Goal: Use online tool/utility: Utilize a website feature to perform a specific function

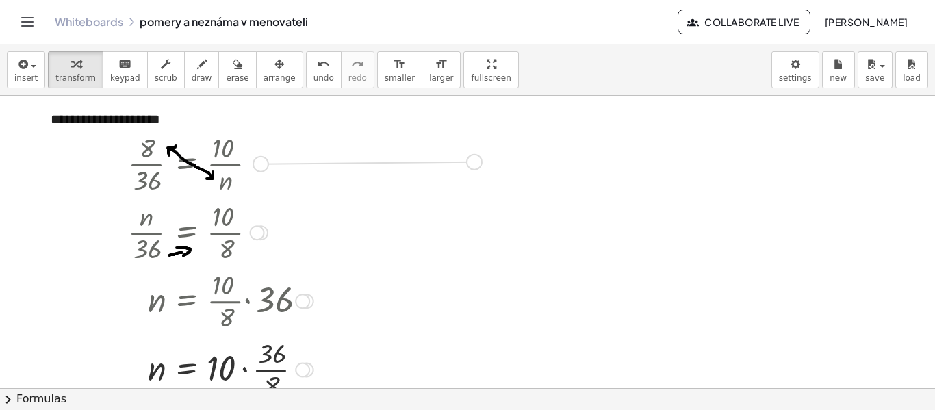
drag, startPoint x: 263, startPoint y: 163, endPoint x: 479, endPoint y: 162, distance: 216.3
click at [479, 162] on div "**********" at bounding box center [467, 388] width 935 height 584
drag, startPoint x: 325, startPoint y: 182, endPoint x: 335, endPoint y: 191, distance: 13.1
click at [335, 191] on div at bounding box center [330, 163] width 21 height 75
click at [192, 73] on span "draw" at bounding box center [202, 78] width 21 height 10
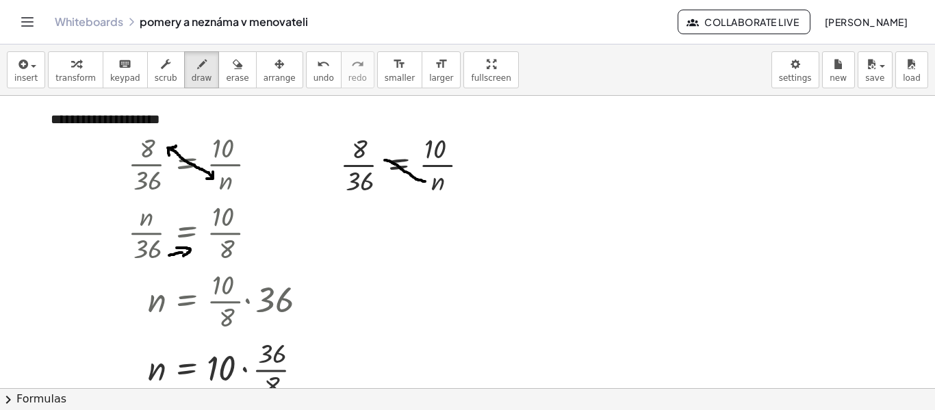
drag, startPoint x: 425, startPoint y: 181, endPoint x: 385, endPoint y: 160, distance: 45.6
click at [385, 160] on div at bounding box center [467, 388] width 935 height 584
drag, startPoint x: 381, startPoint y: 159, endPoint x: 388, endPoint y: 157, distance: 7.0
click at [388, 157] on div at bounding box center [467, 388] width 935 height 584
click at [81, 75] on span "transform" at bounding box center [75, 78] width 40 height 10
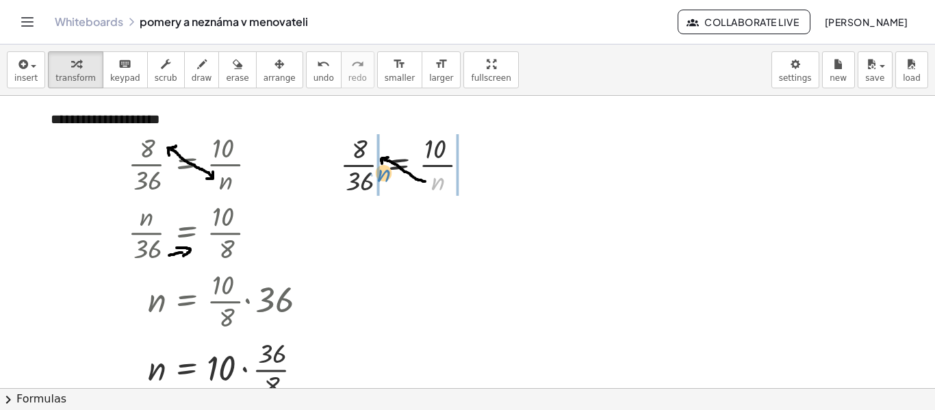
drag, startPoint x: 437, startPoint y: 188, endPoint x: 383, endPoint y: 179, distance: 54.7
click at [383, 179] on div at bounding box center [409, 163] width 153 height 68
drag, startPoint x: 440, startPoint y: 185, endPoint x: 459, endPoint y: 175, distance: 21.7
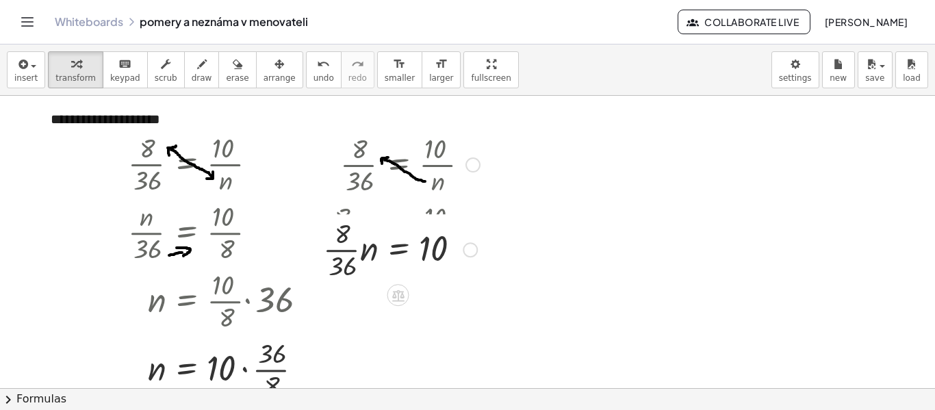
drag, startPoint x: 468, startPoint y: 165, endPoint x: 467, endPoint y: 257, distance: 91.7
click at [398, 250] on div "· 8 · 36 = 10 · · n" at bounding box center [398, 250] width 0 height 0
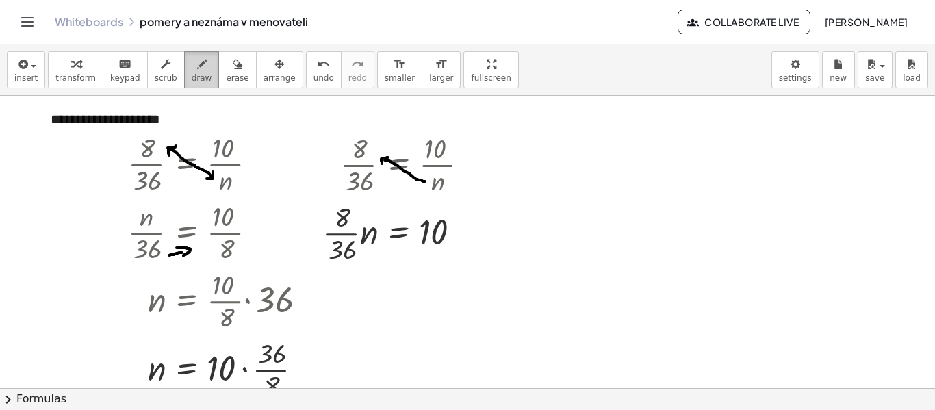
click at [197, 68] on icon "button" at bounding box center [202, 64] width 10 height 16
drag, startPoint x: 350, startPoint y: 234, endPoint x: 465, endPoint y: 238, distance: 115.0
click at [465, 238] on div at bounding box center [467, 388] width 935 height 584
drag, startPoint x: 462, startPoint y: 232, endPoint x: 463, endPoint y: 244, distance: 11.7
click at [463, 244] on div at bounding box center [467, 388] width 935 height 584
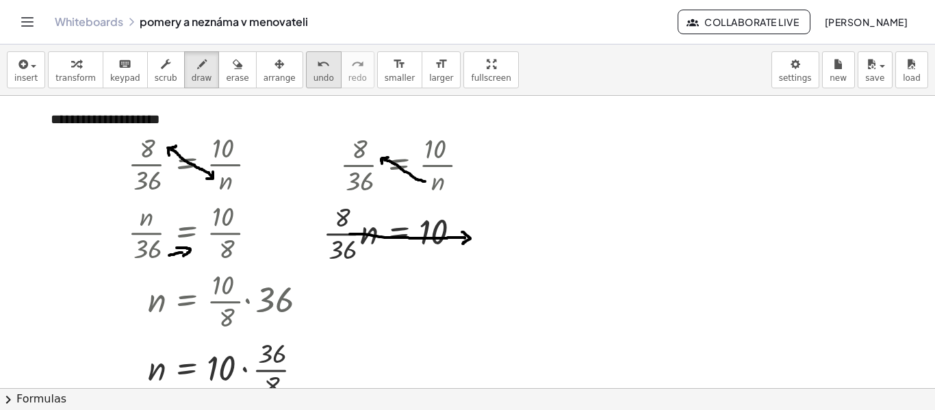
click at [313, 79] on span "undo" at bounding box center [323, 78] width 21 height 10
click at [313, 74] on span "undo" at bounding box center [323, 78] width 21 height 10
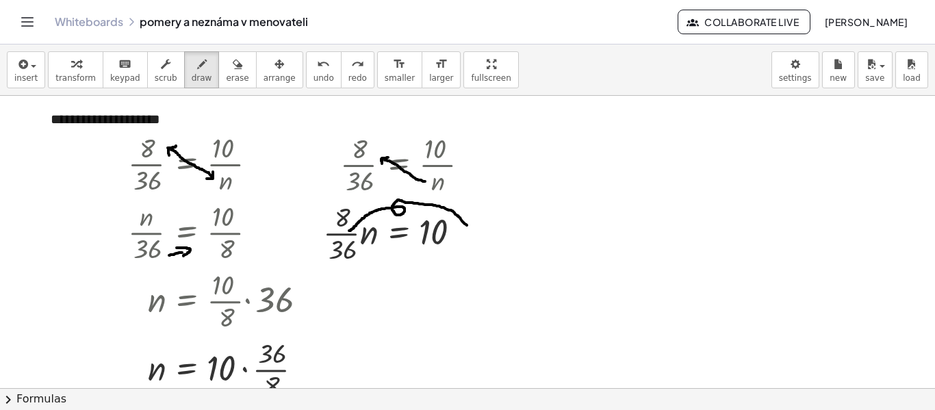
drag, startPoint x: 349, startPoint y: 231, endPoint x: 467, endPoint y: 225, distance: 117.8
click at [467, 225] on div at bounding box center [467, 388] width 935 height 584
drag, startPoint x: 460, startPoint y: 224, endPoint x: 469, endPoint y: 218, distance: 10.8
click at [469, 218] on div at bounding box center [467, 388] width 935 height 584
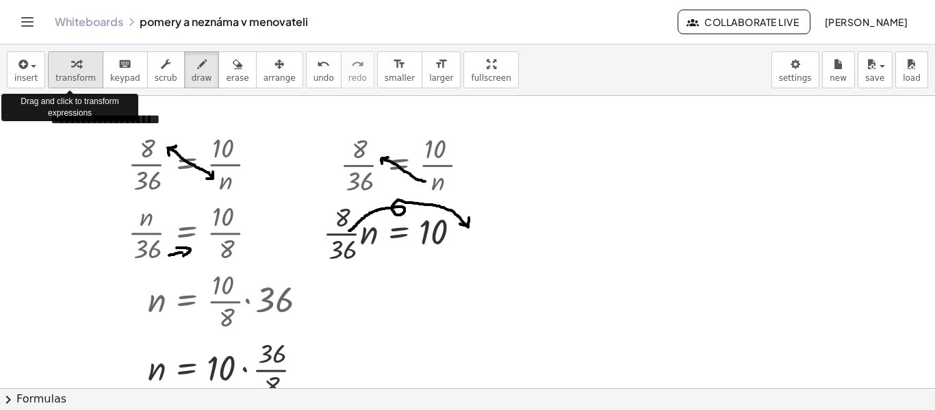
click at [79, 74] on span "transform" at bounding box center [75, 78] width 40 height 10
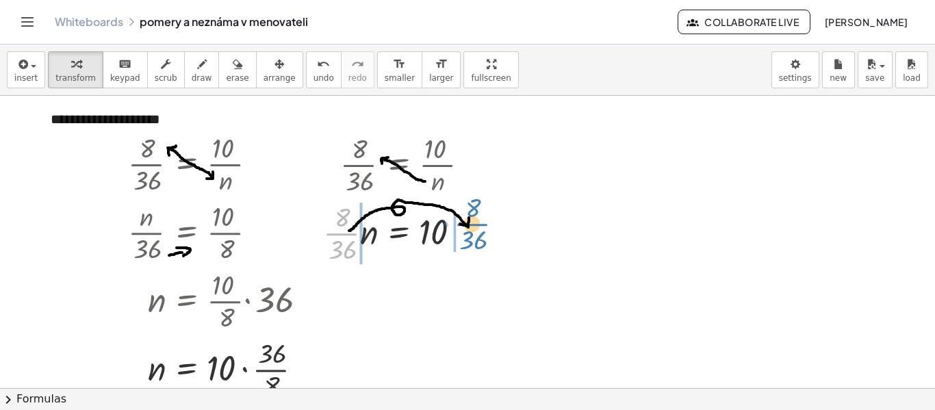
drag, startPoint x: 340, startPoint y: 233, endPoint x: 471, endPoint y: 223, distance: 131.1
click at [471, 223] on div at bounding box center [401, 232] width 170 height 68
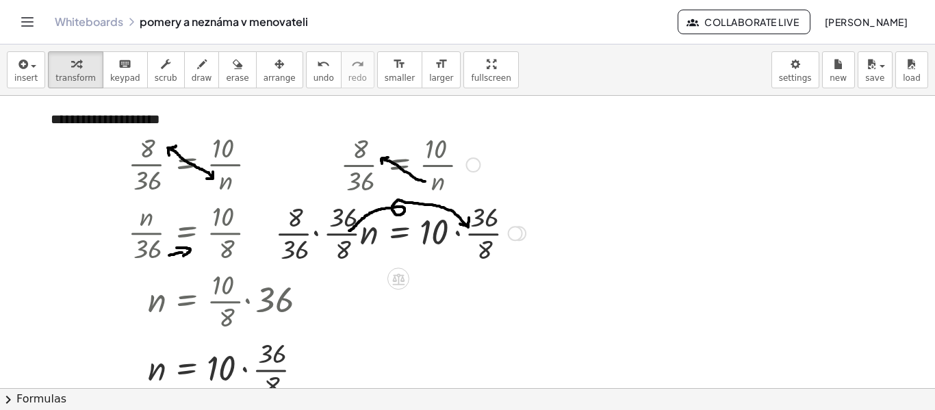
click at [315, 231] on div at bounding box center [400, 232] width 264 height 68
click at [333, 236] on div at bounding box center [413, 232] width 237 height 68
click at [337, 246] on div at bounding box center [413, 232] width 237 height 68
click at [322, 213] on div at bounding box center [413, 232] width 237 height 68
click at [334, 233] on div at bounding box center [417, 232] width 229 height 68
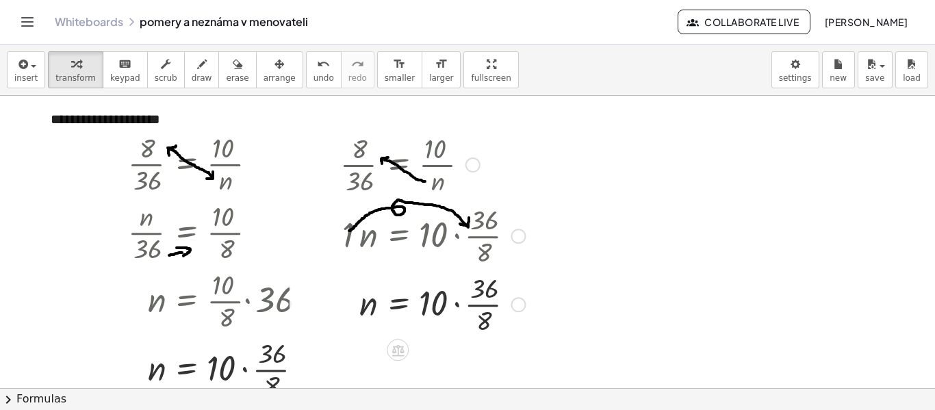
drag, startPoint x: 514, startPoint y: 235, endPoint x: 498, endPoint y: 310, distance: 77.0
click at [398, 305] on div "= 10 · · · 36 · 8 n" at bounding box center [398, 305] width 0 height 0
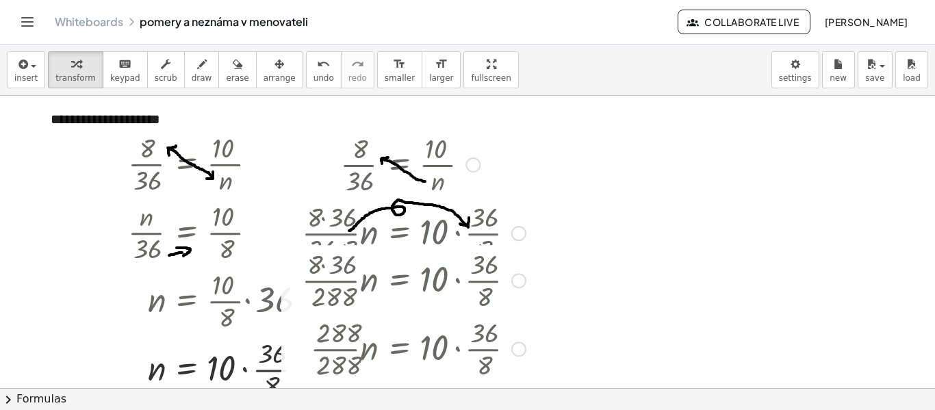
drag, startPoint x: 515, startPoint y: 235, endPoint x: 508, endPoint y: 357, distance: 122.0
click at [398, 349] on div "· · 288 · 288 · n = · 10 · · 36 · 8" at bounding box center [398, 349] width 0 height 0
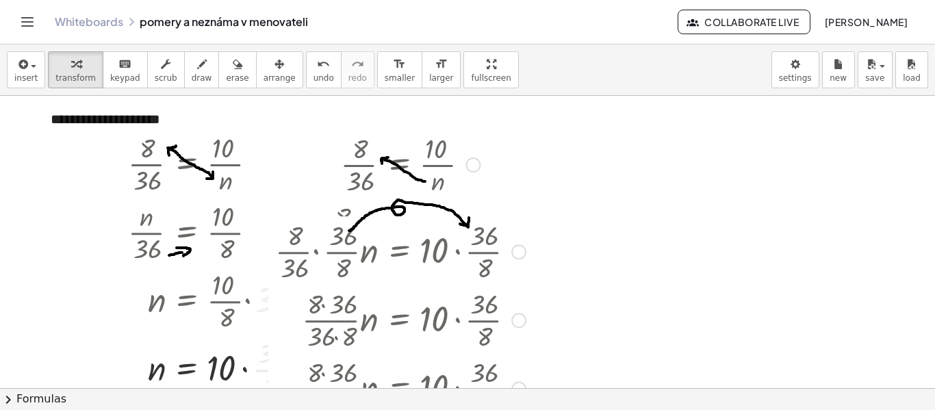
drag, startPoint x: 515, startPoint y: 235, endPoint x: 511, endPoint y: 328, distance: 92.5
click at [398, 320] on div "· · 8 · 36 · 36 · 8 · n = · 10 · · 36 · 8" at bounding box center [398, 320] width 0 height 0
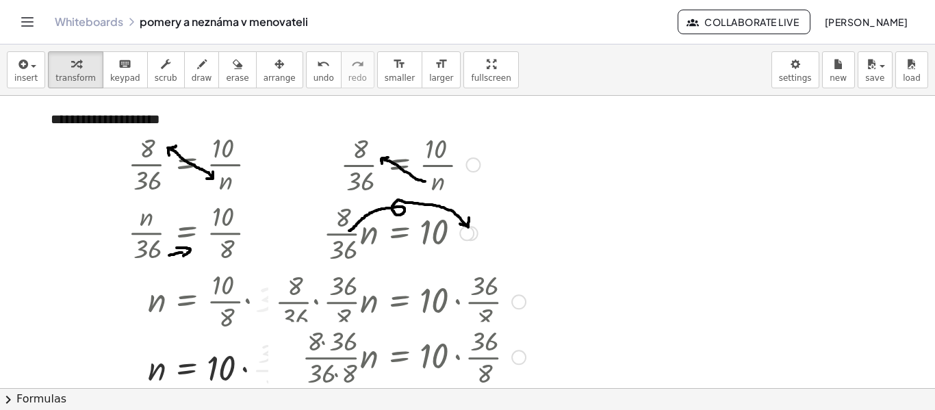
drag, startPoint x: 516, startPoint y: 302, endPoint x: 521, endPoint y: 366, distance: 63.8
click at [398, 357] on div "· · 8 · 36 · 36 · 8 · n = · 10 · · 36 · 8" at bounding box center [398, 357] width 0 height 0
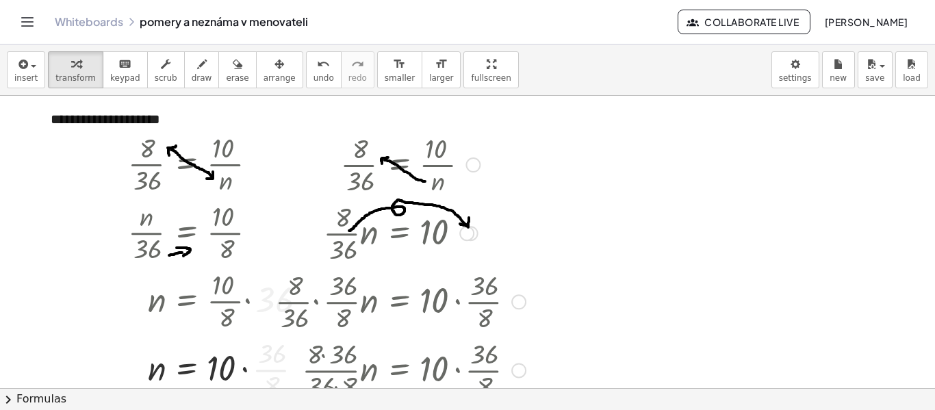
click at [519, 302] on div at bounding box center [518, 301] width 15 height 15
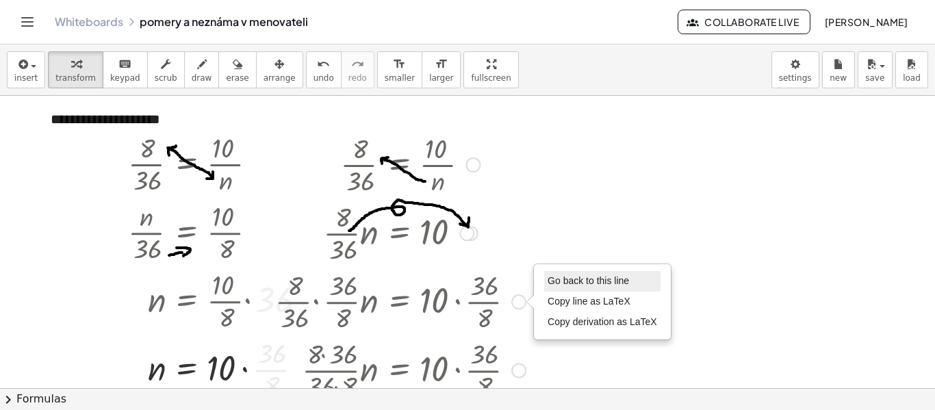
click at [557, 285] on span "Go back to this line" at bounding box center [587, 280] width 81 height 11
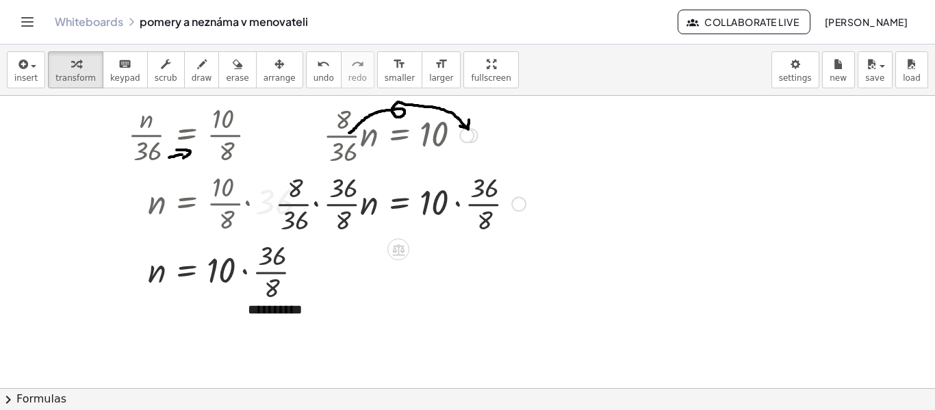
scroll to position [137, 0]
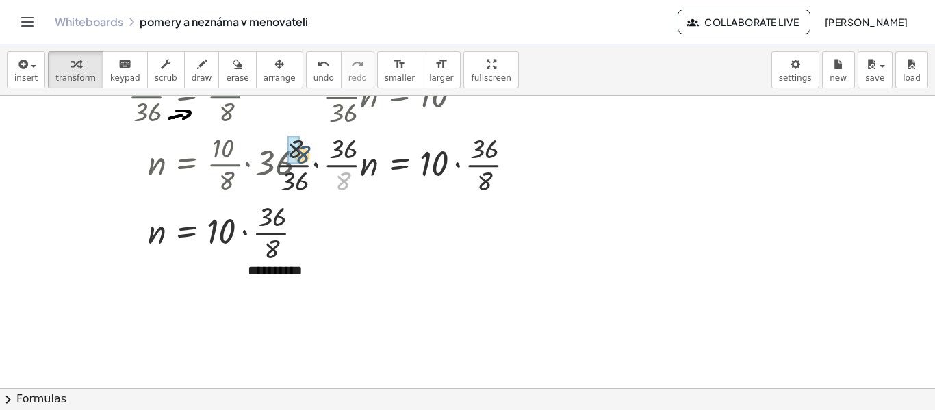
drag, startPoint x: 345, startPoint y: 183, endPoint x: 304, endPoint y: 157, distance: 49.0
click at [304, 157] on div at bounding box center [400, 163] width 264 height 68
drag, startPoint x: 301, startPoint y: 182, endPoint x: 350, endPoint y: 170, distance: 50.0
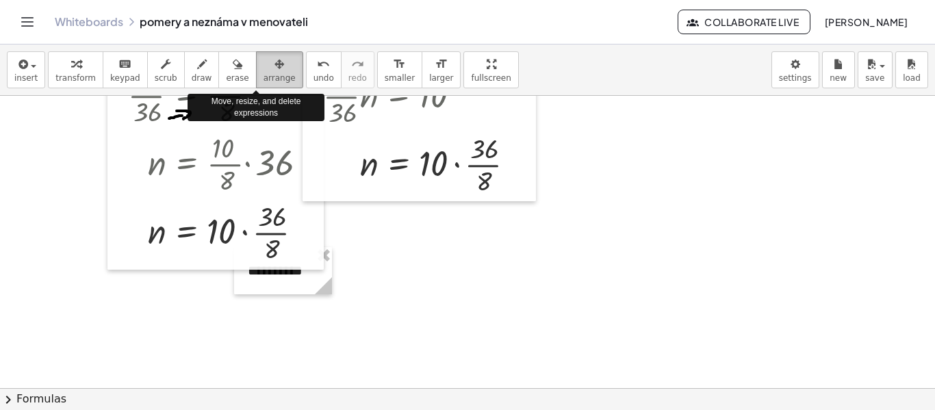
click at [263, 77] on span "arrange" at bounding box center [279, 78] width 32 height 10
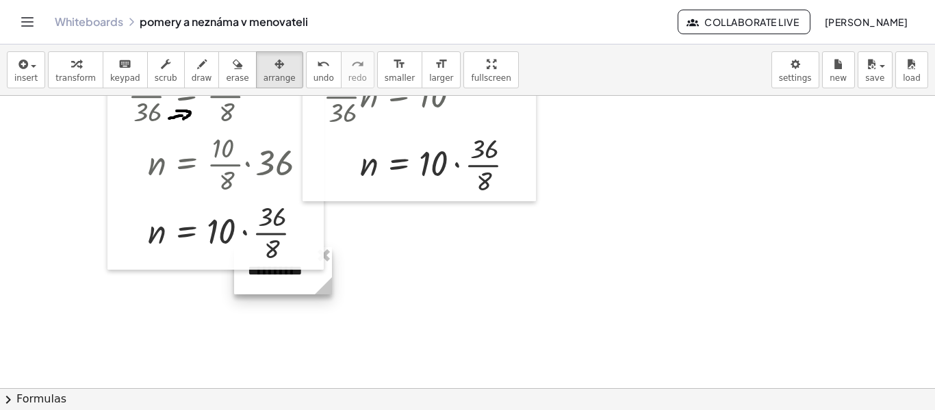
click at [297, 285] on div at bounding box center [283, 270] width 98 height 47
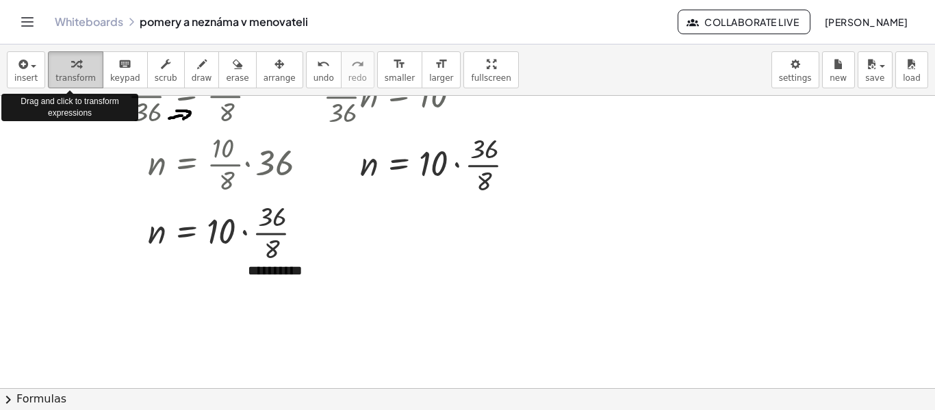
click at [73, 70] on icon "button" at bounding box center [76, 64] width 10 height 16
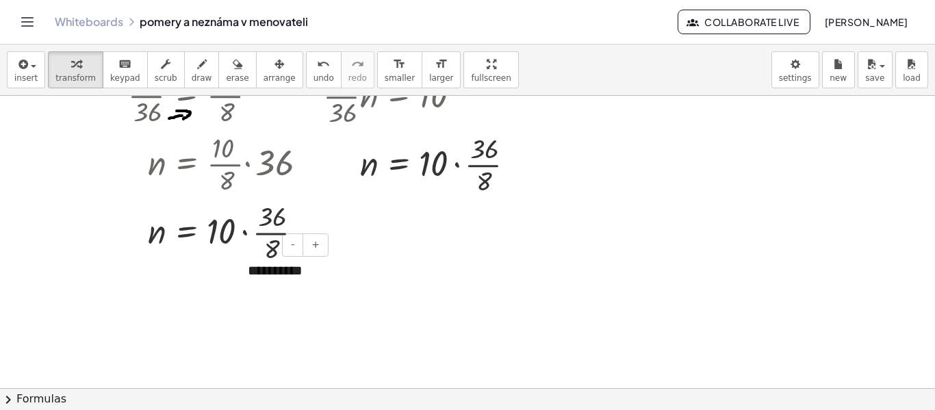
click at [259, 270] on div "**********" at bounding box center [283, 270] width 98 height 47
click at [285, 272] on div "**********" at bounding box center [283, 270] width 98 height 47
copy div "**********"
click at [433, 237] on div at bounding box center [467, 251] width 935 height 584
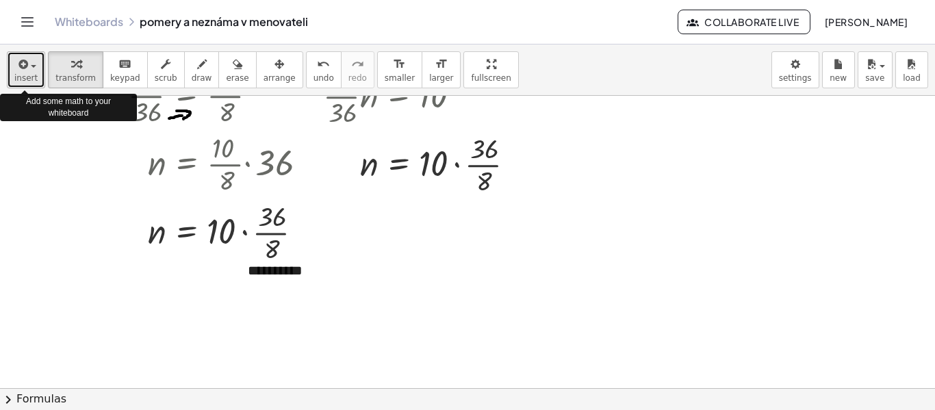
drag, startPoint x: 31, startPoint y: 73, endPoint x: 31, endPoint y: 81, distance: 7.5
click at [31, 76] on span "insert" at bounding box center [25, 78] width 23 height 10
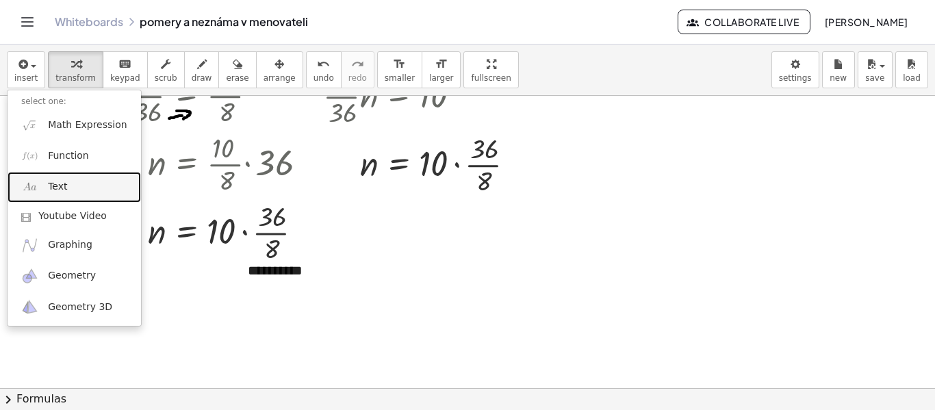
click at [73, 192] on link "Text" at bounding box center [74, 187] width 133 height 31
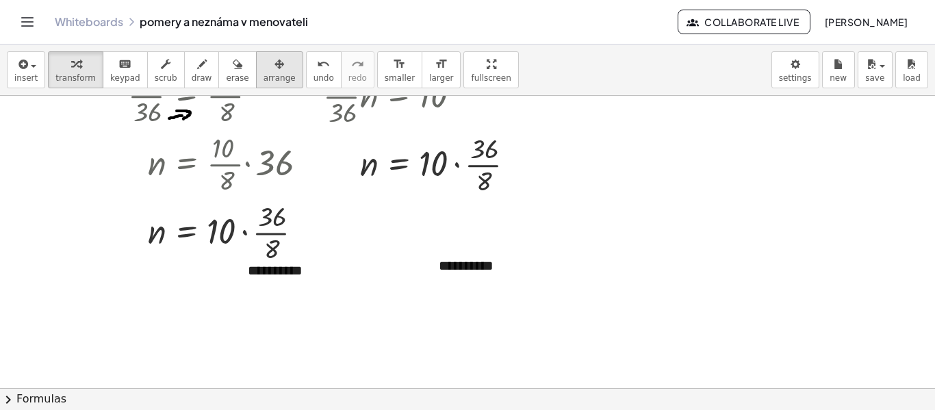
click at [264, 66] on div "button" at bounding box center [279, 63] width 32 height 16
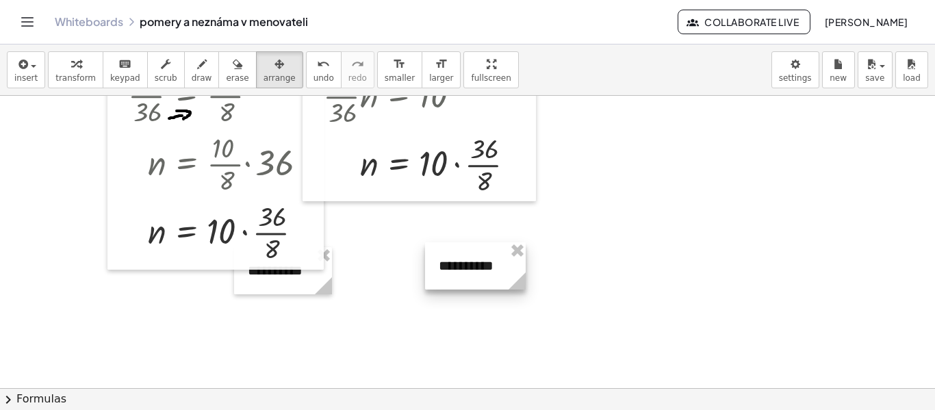
drag, startPoint x: 628, startPoint y: 285, endPoint x: 523, endPoint y: 278, distance: 104.9
click at [523, 278] on icon at bounding box center [516, 280] width 17 height 17
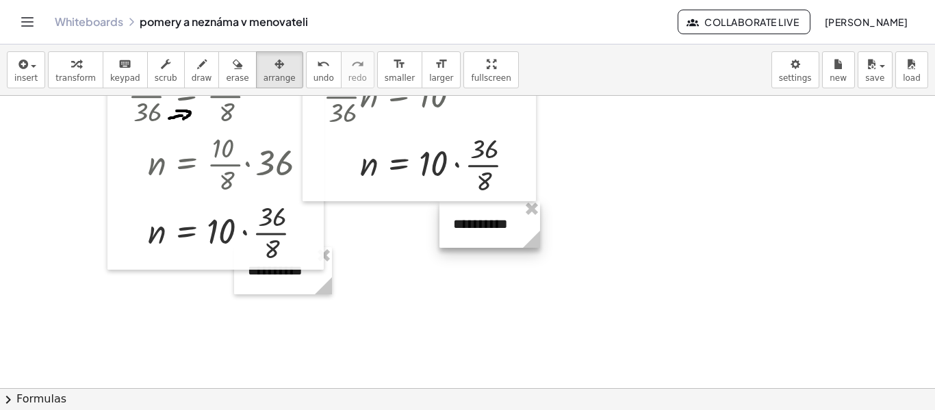
drag, startPoint x: 474, startPoint y: 271, endPoint x: 488, endPoint y: 229, distance: 44.1
click at [488, 229] on div at bounding box center [489, 224] width 101 height 47
click at [71, 72] on icon "button" at bounding box center [76, 64] width 10 height 16
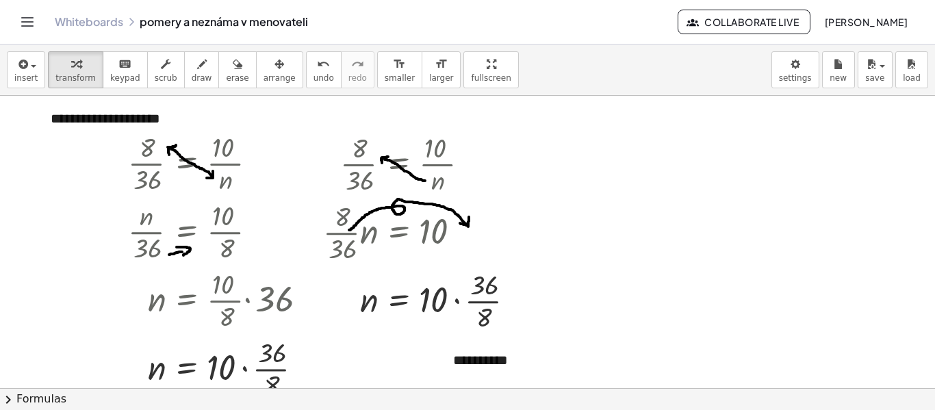
scroll to position [0, 0]
click at [869, 77] on span "save" at bounding box center [874, 78] width 19 height 10
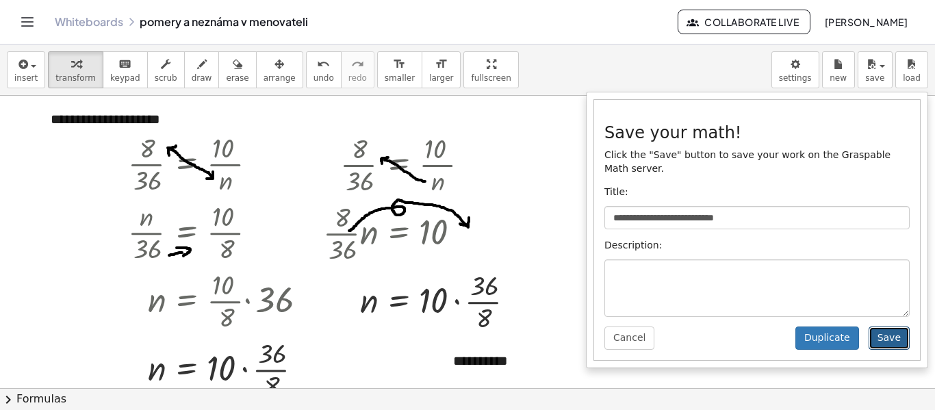
click at [896, 326] on button "Save" at bounding box center [888, 337] width 41 height 23
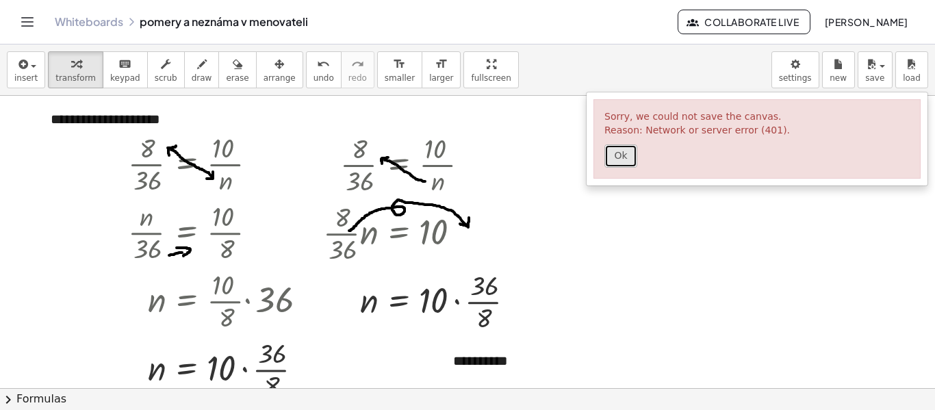
click at [621, 165] on button "Ok" at bounding box center [620, 155] width 33 height 23
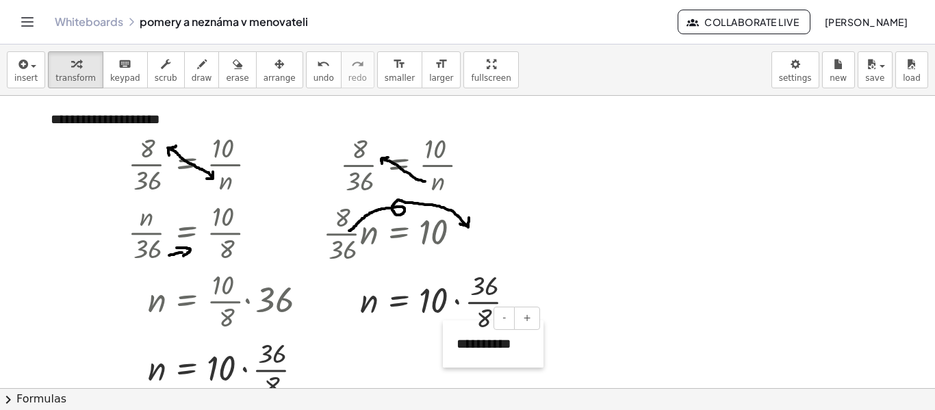
drag, startPoint x: 451, startPoint y: 365, endPoint x: 454, endPoint y: 348, distance: 17.4
click at [454, 348] on div at bounding box center [450, 343] width 14 height 47
click at [636, 297] on div at bounding box center [467, 388] width 935 height 584
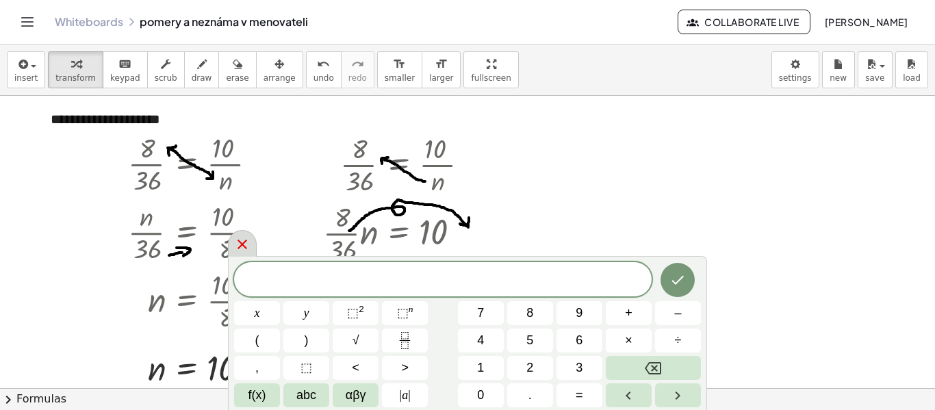
click at [242, 251] on icon at bounding box center [242, 244] width 16 height 16
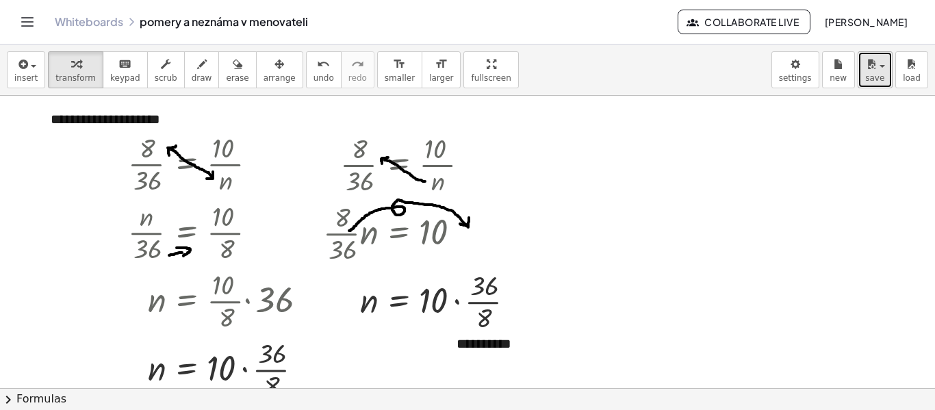
click at [871, 83] on button "save" at bounding box center [874, 69] width 35 height 37
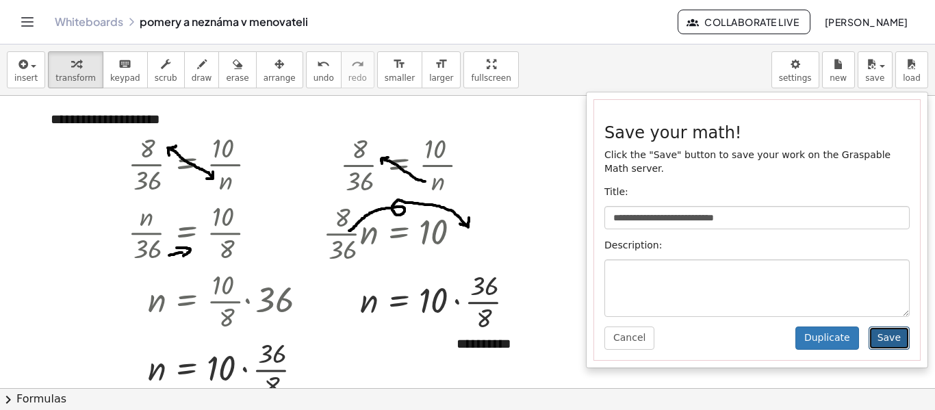
click at [889, 327] on button "Save" at bounding box center [888, 337] width 41 height 23
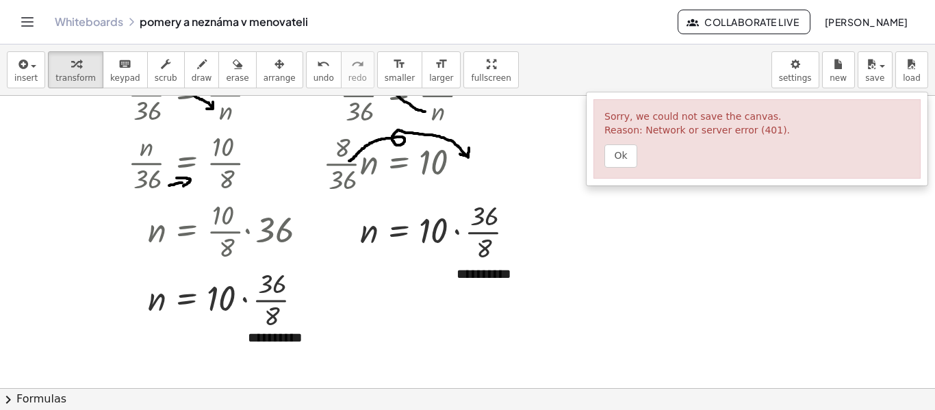
scroll to position [68, 0]
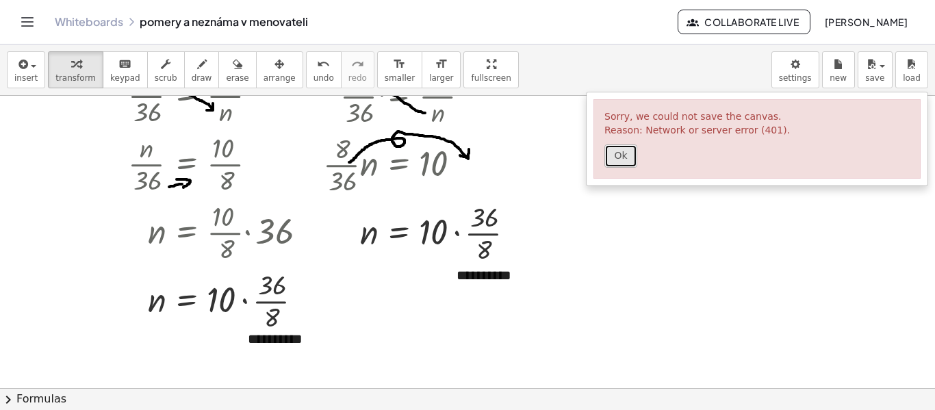
click at [621, 157] on button "Ok" at bounding box center [620, 155] width 33 height 23
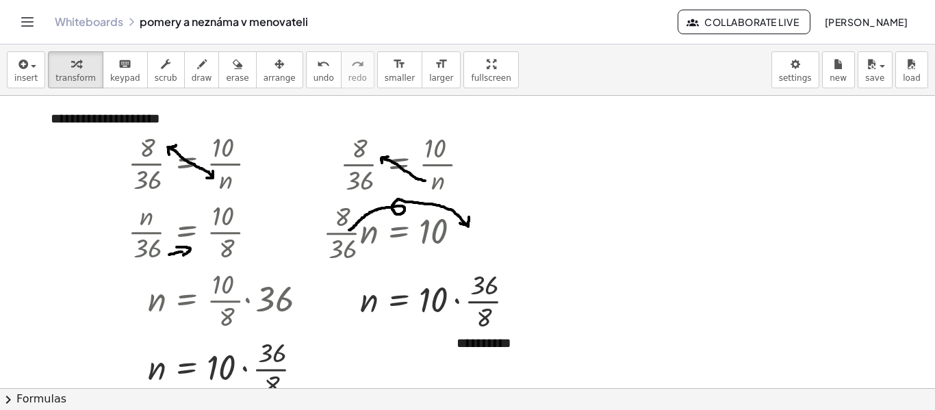
scroll to position [0, 0]
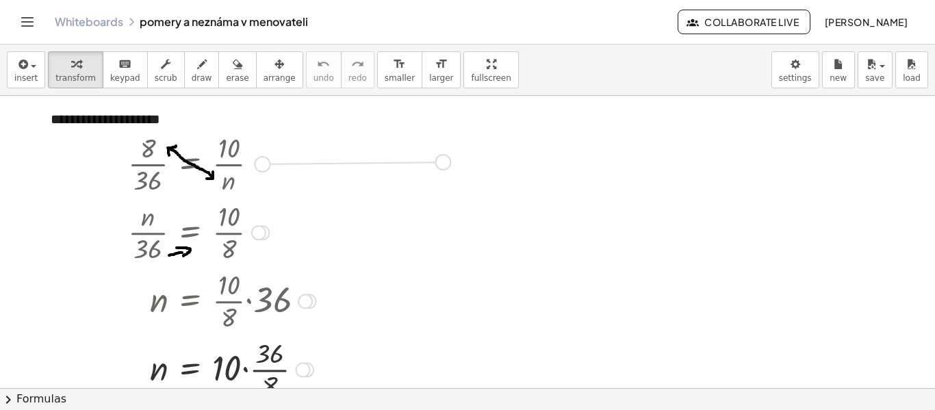
drag, startPoint x: 265, startPoint y: 167, endPoint x: 448, endPoint y: 165, distance: 183.4
drag, startPoint x: 296, startPoint y: 179, endPoint x: 324, endPoint y: 189, distance: 30.5
click at [324, 189] on div at bounding box center [316, 164] width 21 height 75
drag, startPoint x: 426, startPoint y: 188, endPoint x: 370, endPoint y: 168, distance: 60.2
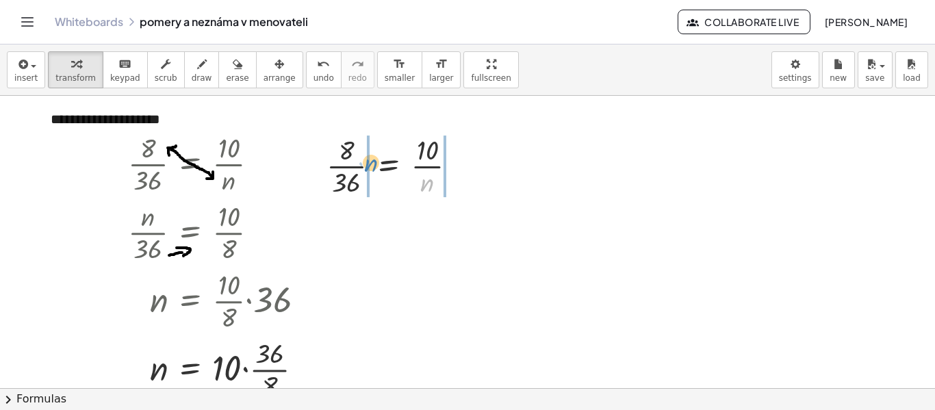
click at [370, 168] on div at bounding box center [397, 165] width 155 height 68
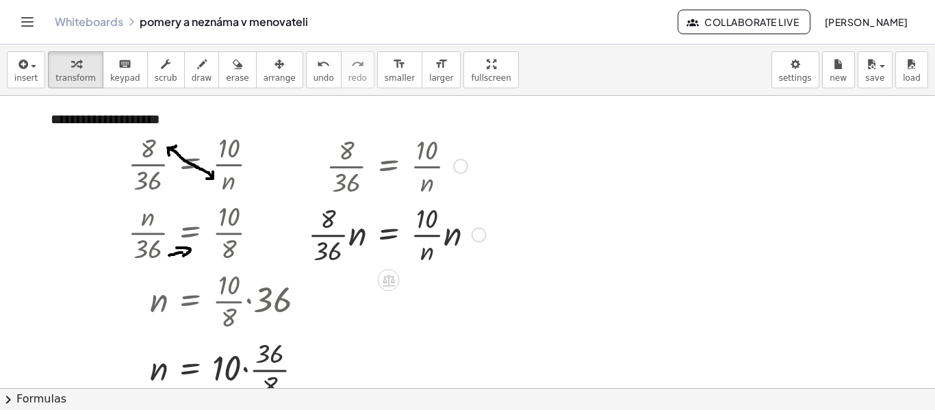
drag, startPoint x: 480, startPoint y: 168, endPoint x: 483, endPoint y: 268, distance: 99.3
click at [389, 235] on div "· 8 · 36 = · 10 · · n · · n · n" at bounding box center [389, 235] width 0 height 0
drag, startPoint x: 430, startPoint y: 255, endPoint x: 452, endPoint y: 242, distance: 25.8
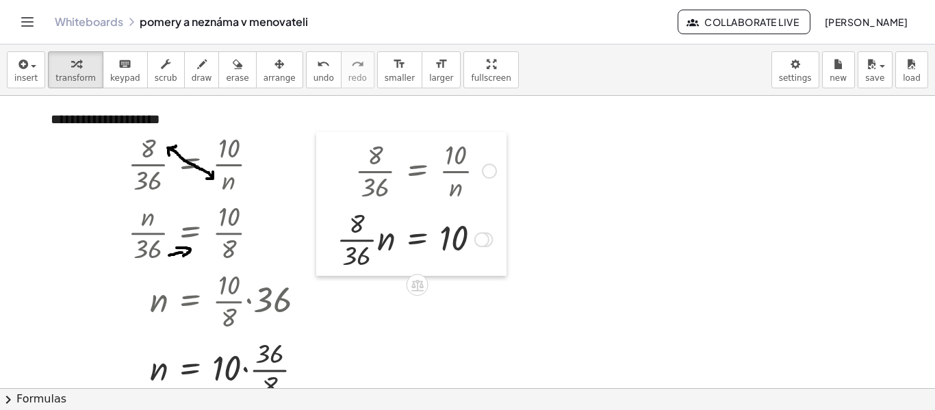
drag, startPoint x: 302, startPoint y: 156, endPoint x: 335, endPoint y: 154, distance: 32.2
click at [334, 155] on div at bounding box center [326, 204] width 21 height 144
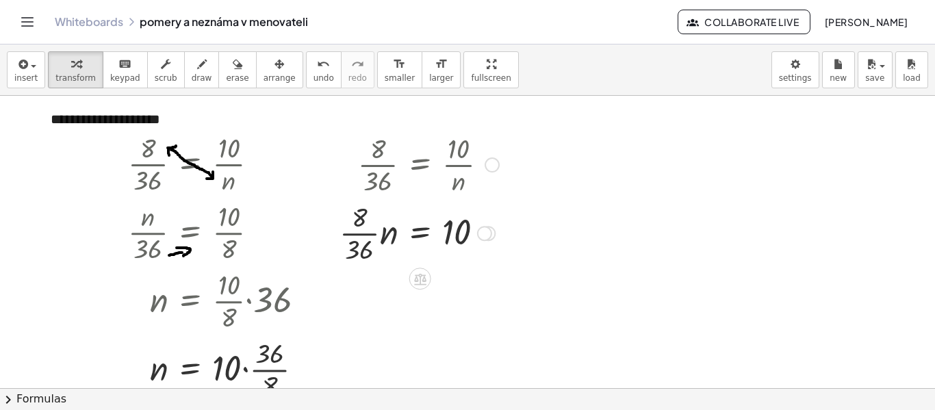
click at [335, 154] on div at bounding box center [329, 198] width 21 height 144
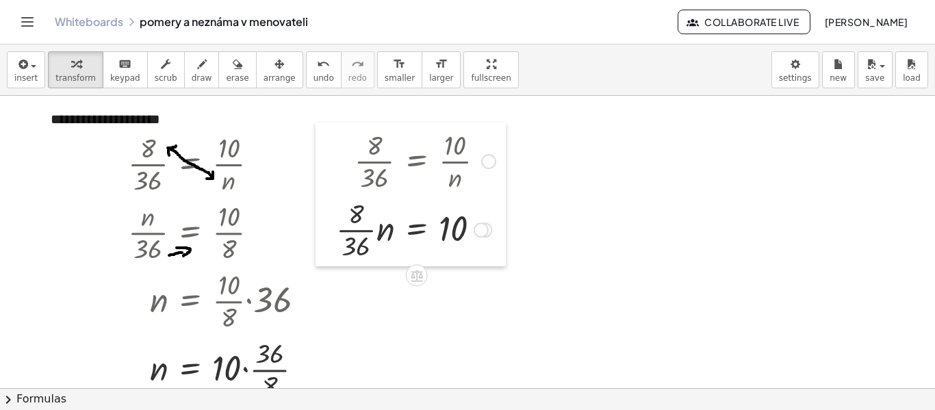
click at [331, 162] on div at bounding box center [325, 194] width 21 height 144
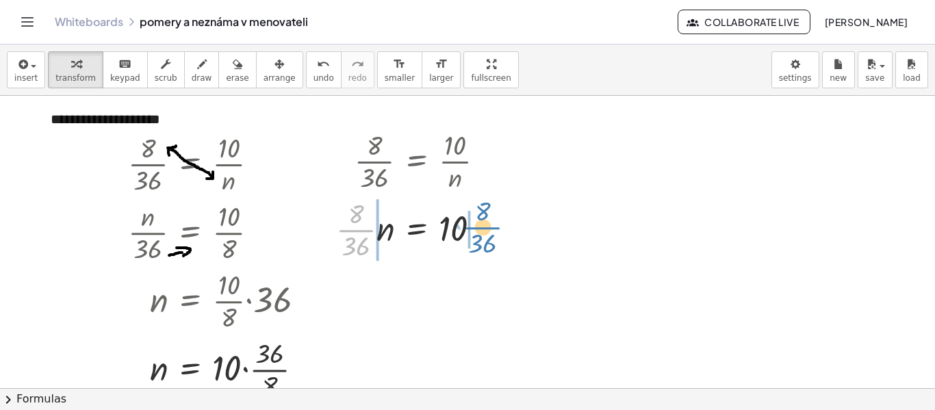
drag, startPoint x: 358, startPoint y: 230, endPoint x: 485, endPoint y: 227, distance: 126.6
click at [485, 227] on div at bounding box center [415, 228] width 173 height 68
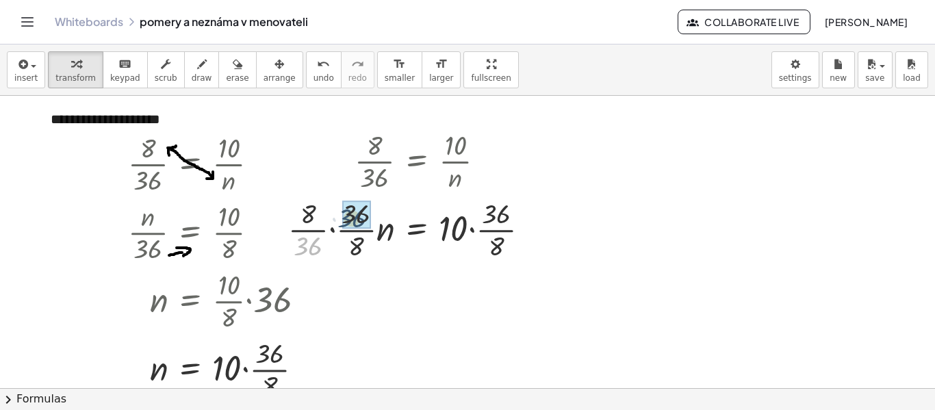
drag, startPoint x: 318, startPoint y: 242, endPoint x: 352, endPoint y: 220, distance: 41.0
drag, startPoint x: 364, startPoint y: 248, endPoint x: 340, endPoint y: 231, distance: 29.4
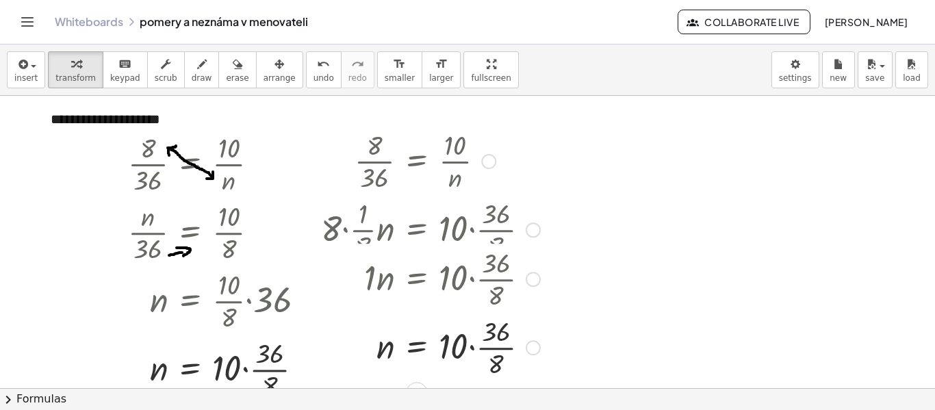
drag, startPoint x: 527, startPoint y: 231, endPoint x: 524, endPoint y: 352, distance: 121.9
click at [417, 348] on div "= 10 · · · 36 · 8 n" at bounding box center [417, 348] width 0 height 0
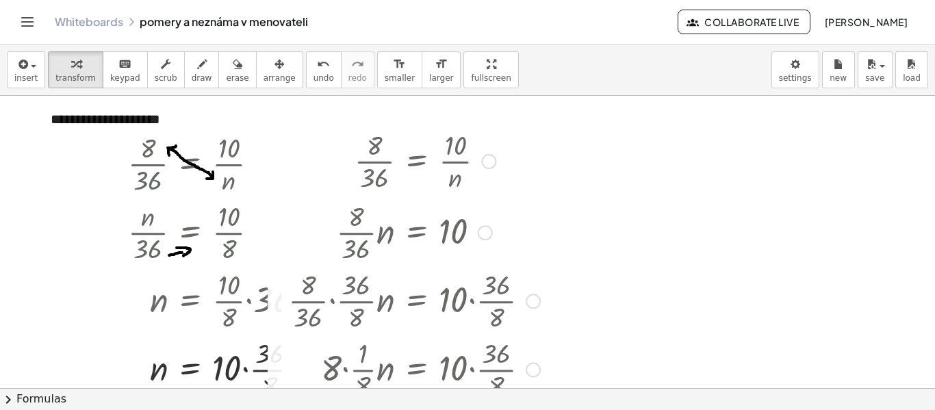
drag, startPoint x: 527, startPoint y: 231, endPoint x: 537, endPoint y: 378, distance: 148.2
click at [417, 370] on div "· 8 · · 1 · 8 · n = · 10 · · 36 · 8" at bounding box center [417, 370] width 0 height 0
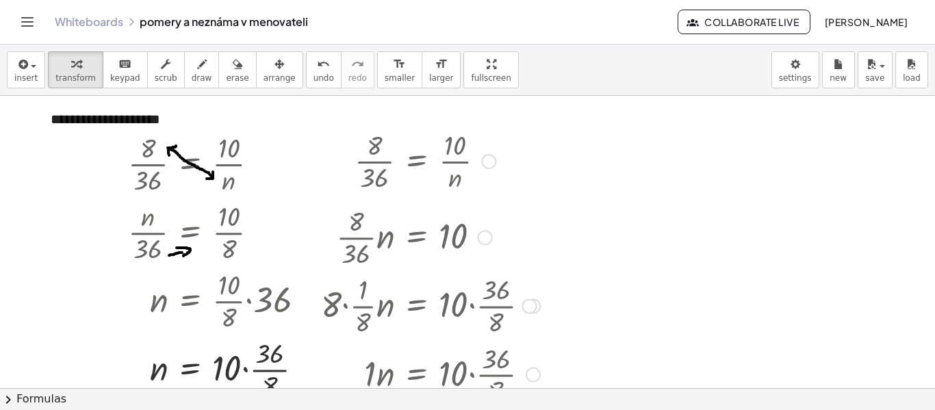
drag, startPoint x: 484, startPoint y: 297, endPoint x: 488, endPoint y: 230, distance: 67.2
click at [417, 237] on div "· · 8 · 36 · n = 10" at bounding box center [417, 237] width 0 height 0
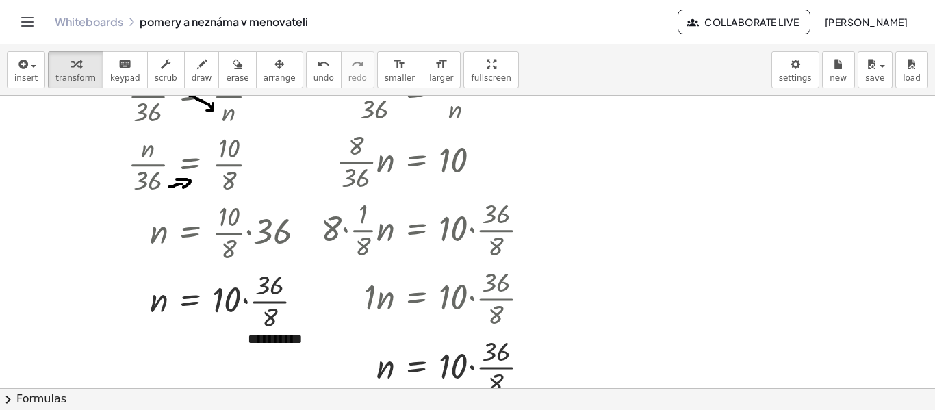
scroll to position [137, 0]
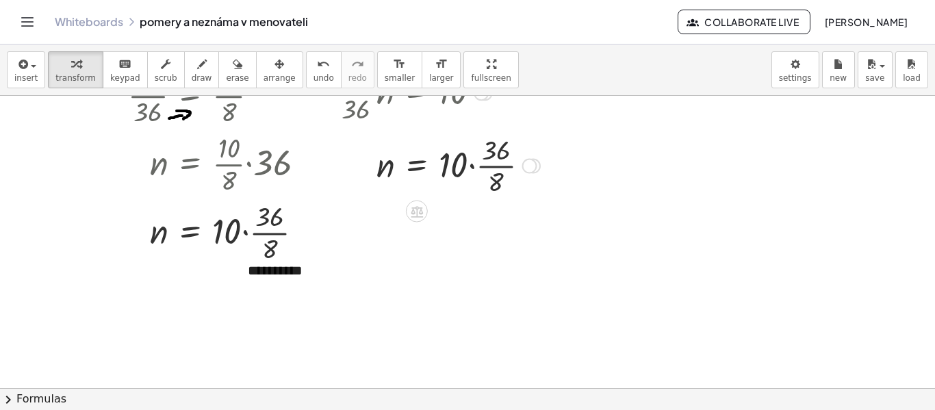
drag, startPoint x: 530, startPoint y: 296, endPoint x: 514, endPoint y: 158, distance: 139.1
click at [417, 166] on div "= 10 · · · 36 · 8 n" at bounding box center [417, 166] width 0 height 0
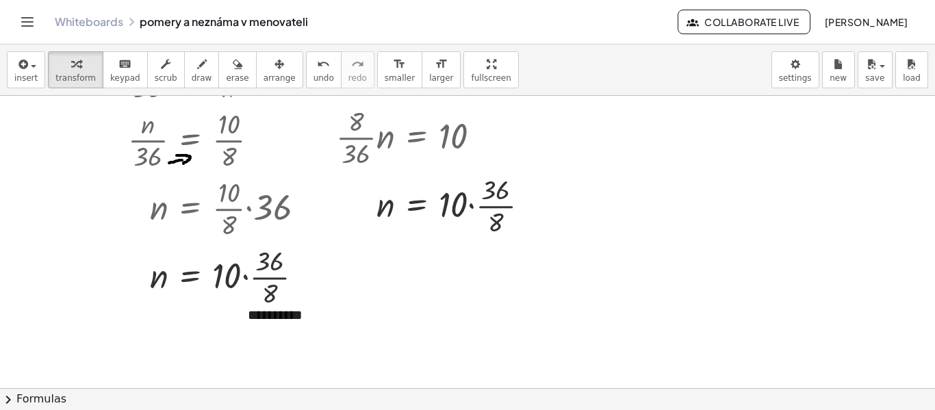
scroll to position [0, 0]
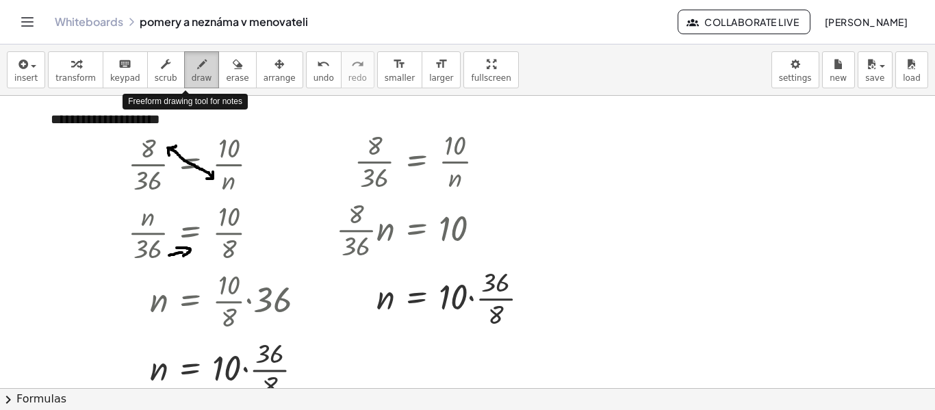
click at [192, 74] on span "draw" at bounding box center [202, 78] width 21 height 10
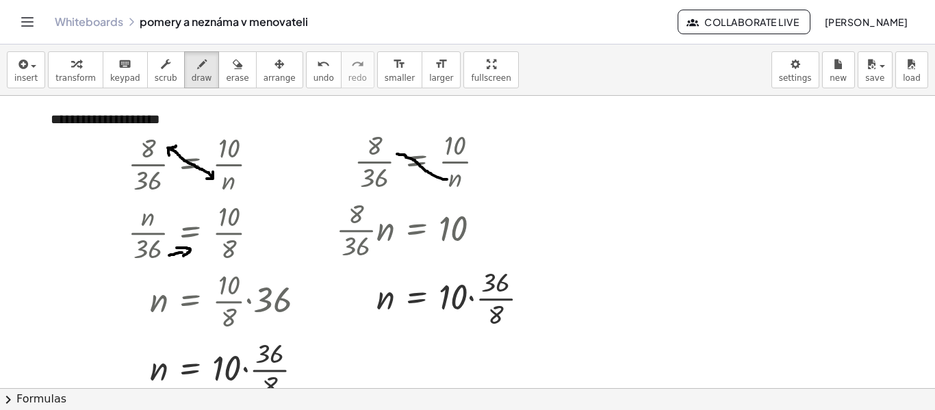
drag, startPoint x: 447, startPoint y: 179, endPoint x: 397, endPoint y: 154, distance: 56.0
drag, startPoint x: 393, startPoint y: 156, endPoint x: 404, endPoint y: 153, distance: 11.5
click at [306, 72] on button "undo undo" at bounding box center [324, 69] width 36 height 37
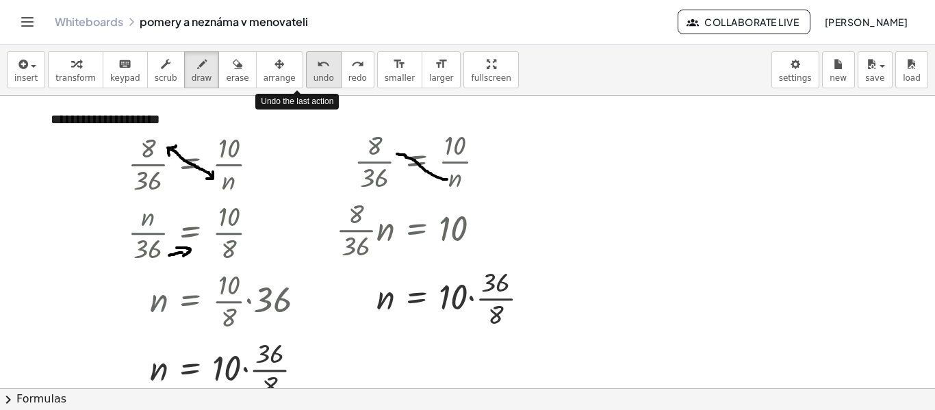
click at [306, 72] on button "undo undo" at bounding box center [324, 69] width 36 height 37
drag, startPoint x: 444, startPoint y: 177, endPoint x: 424, endPoint y: 167, distance: 22.3
drag, startPoint x: 419, startPoint y: 166, endPoint x: 420, endPoint y: 177, distance: 11.0
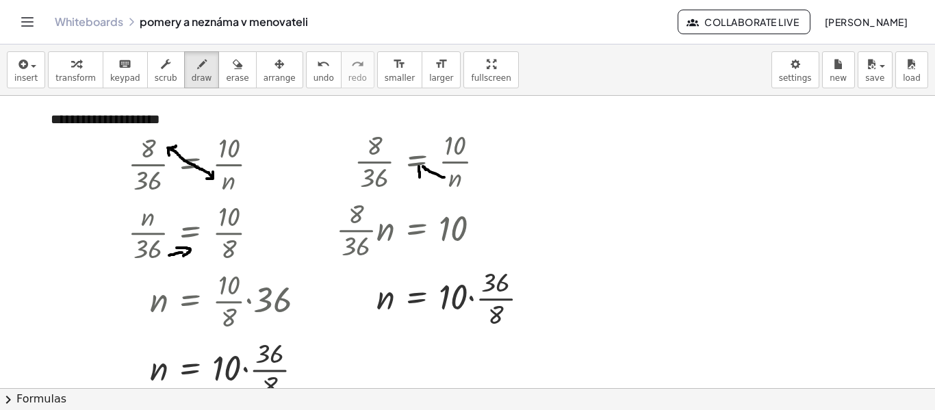
drag, startPoint x: 422, startPoint y: 163, endPoint x: 433, endPoint y: 166, distance: 11.3
click at [313, 77] on span "undo" at bounding box center [323, 78] width 21 height 10
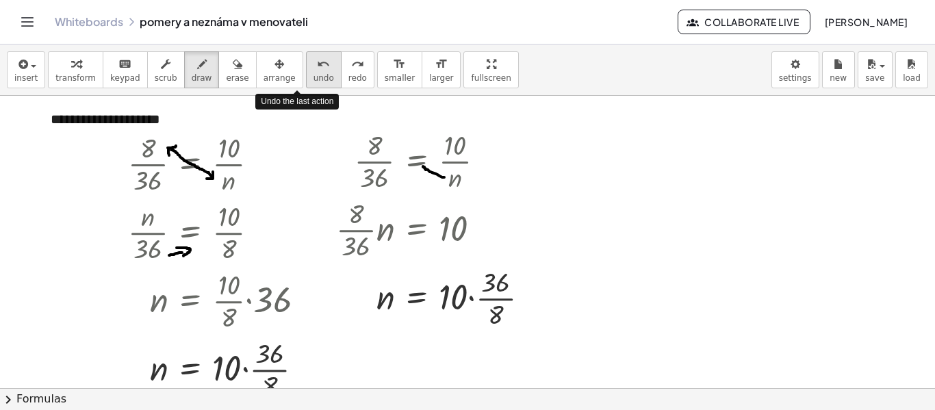
click at [313, 77] on span "undo" at bounding box center [323, 78] width 21 height 10
click at [306, 72] on button "undo undo" at bounding box center [324, 69] width 36 height 37
drag, startPoint x: 400, startPoint y: 155, endPoint x: 442, endPoint y: 178, distance: 48.4
drag, startPoint x: 396, startPoint y: 151, endPoint x: 397, endPoint y: 159, distance: 8.9
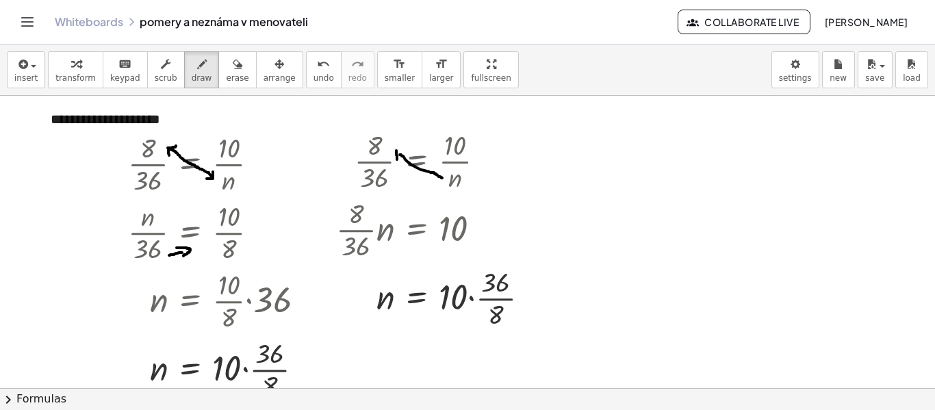
drag, startPoint x: 398, startPoint y: 149, endPoint x: 406, endPoint y: 152, distance: 8.3
drag, startPoint x: 357, startPoint y: 230, endPoint x: 408, endPoint y: 211, distance: 54.8
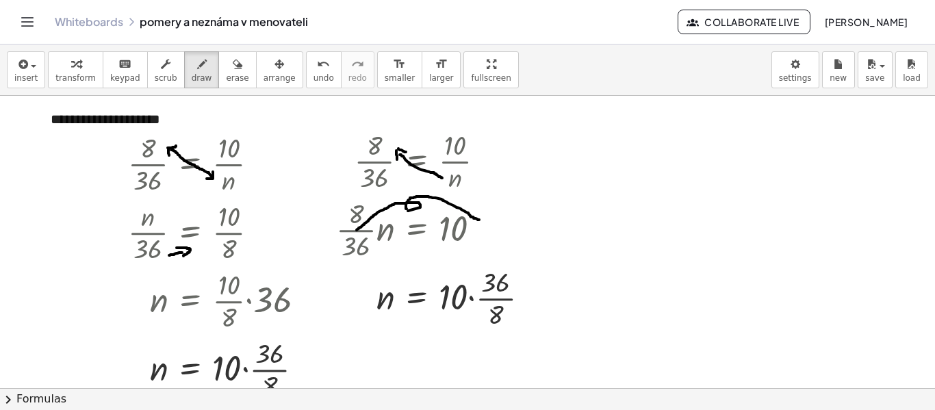
drag, startPoint x: 406, startPoint y: 209, endPoint x: 479, endPoint y: 220, distance: 73.4
drag, startPoint x: 480, startPoint y: 213, endPoint x: 486, endPoint y: 222, distance: 10.4
drag, startPoint x: 472, startPoint y: 223, endPoint x: 485, endPoint y: 223, distance: 13.7
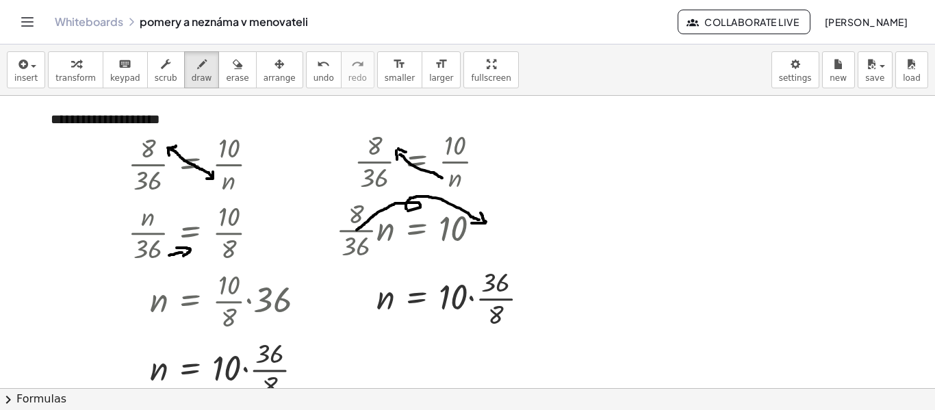
click at [68, 73] on span "transform" at bounding box center [75, 78] width 40 height 10
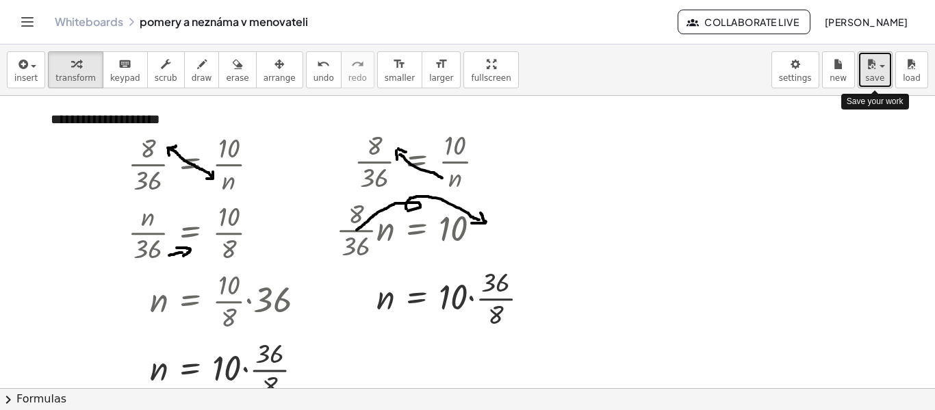
click at [871, 74] on span "save" at bounding box center [874, 78] width 19 height 10
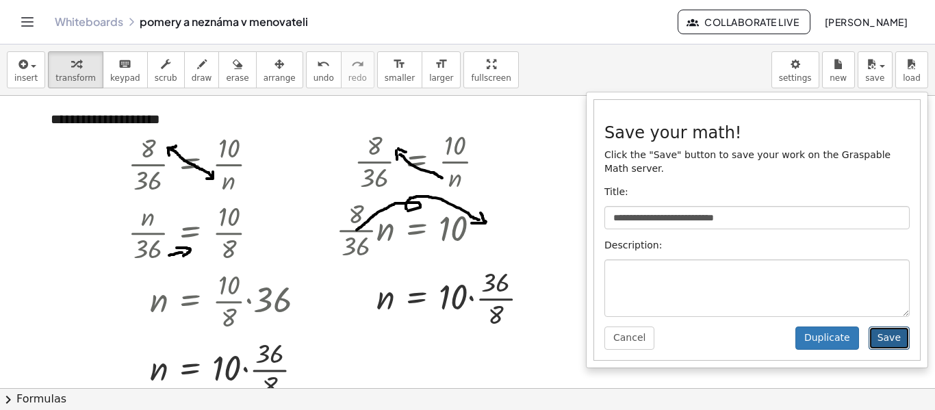
click at [888, 326] on button "Save" at bounding box center [888, 337] width 41 height 23
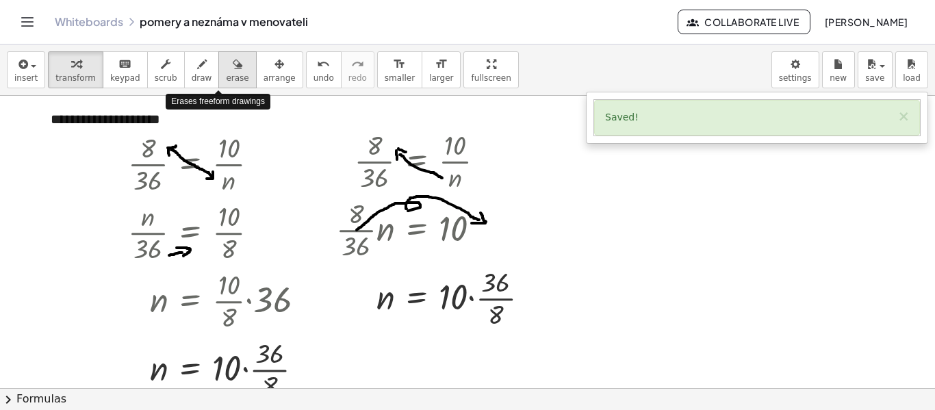
click at [226, 73] on span "erase" at bounding box center [237, 78] width 23 height 10
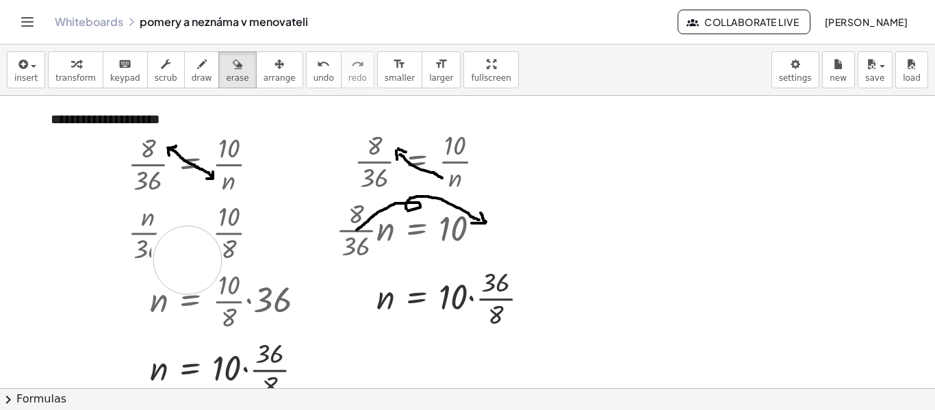
drag, startPoint x: 185, startPoint y: 252, endPoint x: 188, endPoint y: 260, distance: 8.5
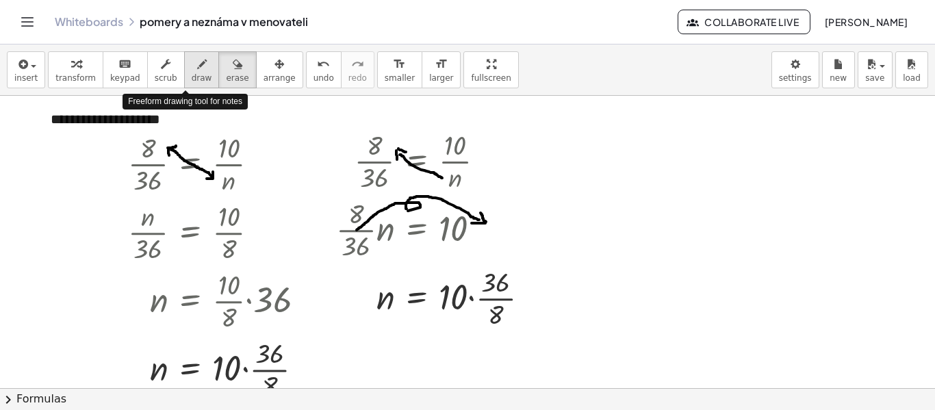
click at [192, 75] on span "draw" at bounding box center [202, 78] width 21 height 10
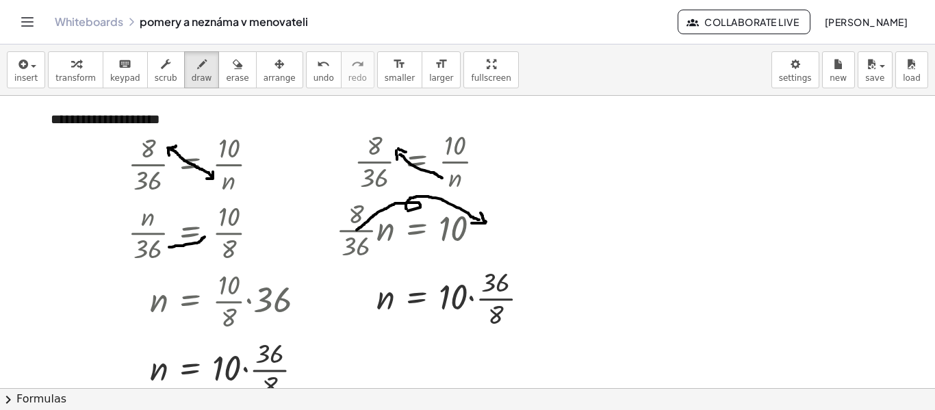
drag, startPoint x: 169, startPoint y: 247, endPoint x: 205, endPoint y: 237, distance: 37.0
click at [317, 66] on icon "undo" at bounding box center [323, 64] width 13 height 16
drag, startPoint x: 170, startPoint y: 248, endPoint x: 211, endPoint y: 234, distance: 43.5
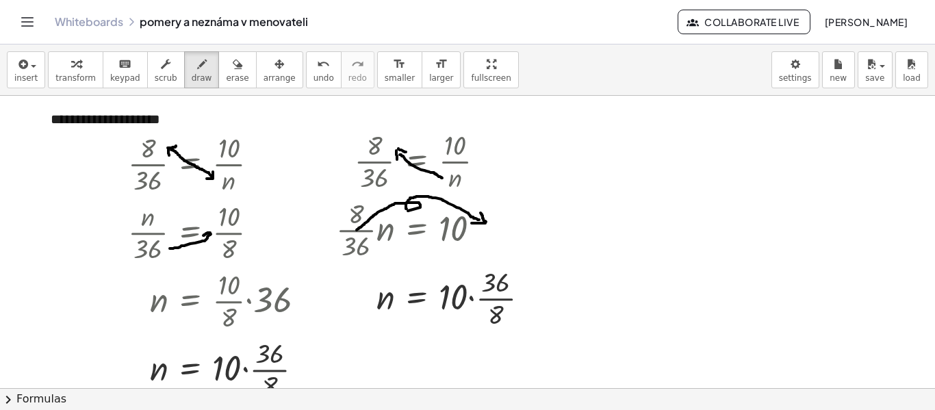
drag, startPoint x: 210, startPoint y: 233, endPoint x: 203, endPoint y: 235, distance: 7.4
drag, startPoint x: 211, startPoint y: 234, endPoint x: 211, endPoint y: 242, distance: 8.2
click at [313, 74] on span "undo" at bounding box center [323, 78] width 21 height 10
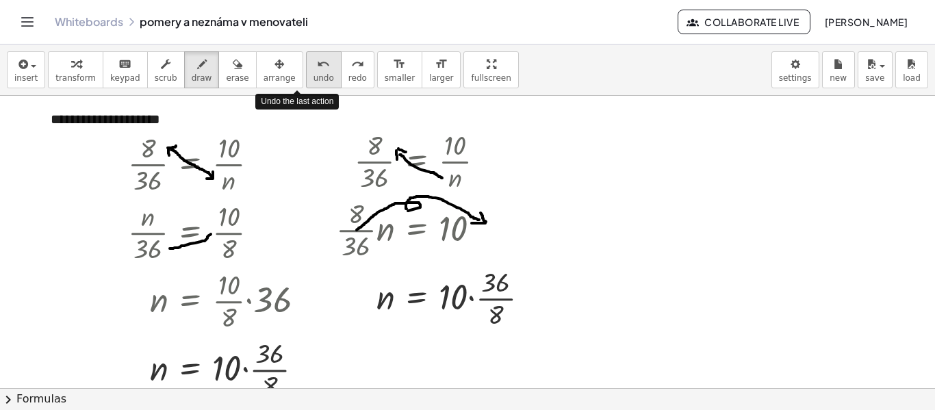
click at [313, 74] on span "undo" at bounding box center [323, 78] width 21 height 10
drag, startPoint x: 168, startPoint y: 248, endPoint x: 212, endPoint y: 226, distance: 49.3
drag, startPoint x: 206, startPoint y: 223, endPoint x: 211, endPoint y: 231, distance: 9.3
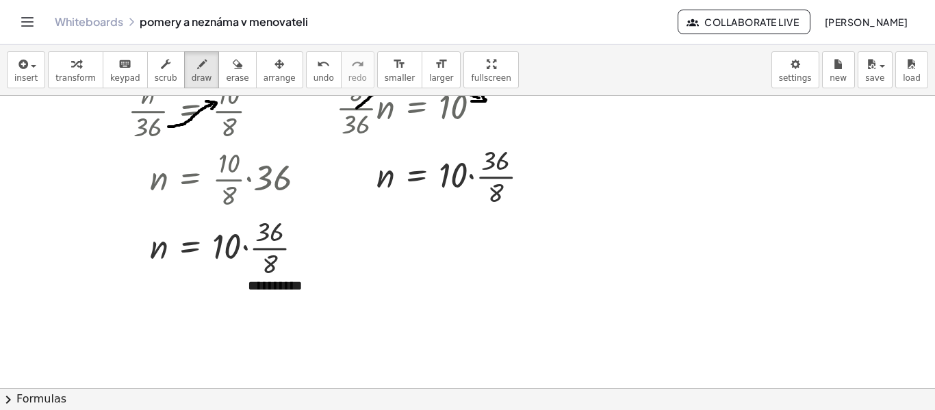
scroll to position [137, 0]
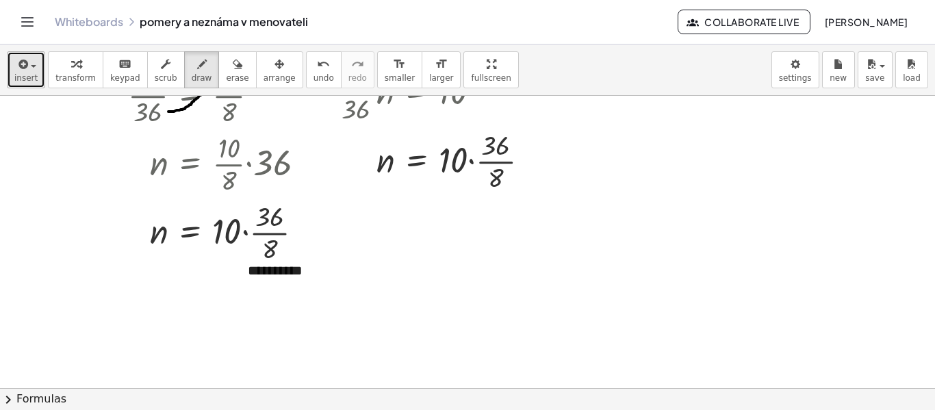
click at [24, 70] on icon "button" at bounding box center [22, 64] width 12 height 16
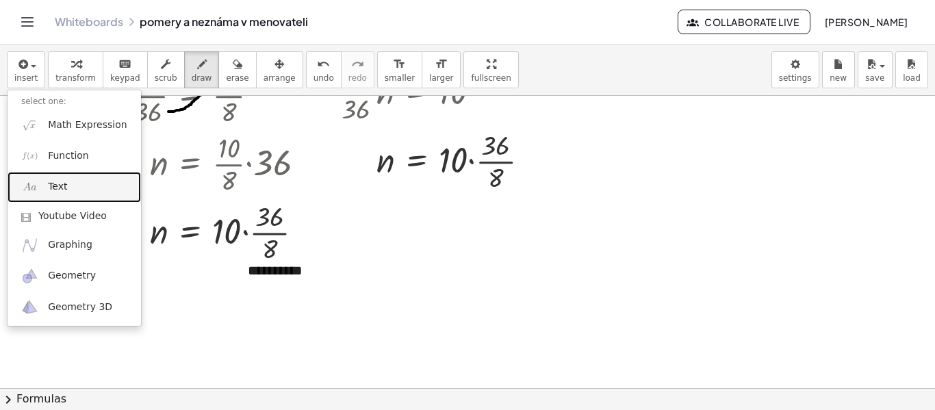
click at [56, 188] on span "Text" at bounding box center [57, 187] width 19 height 14
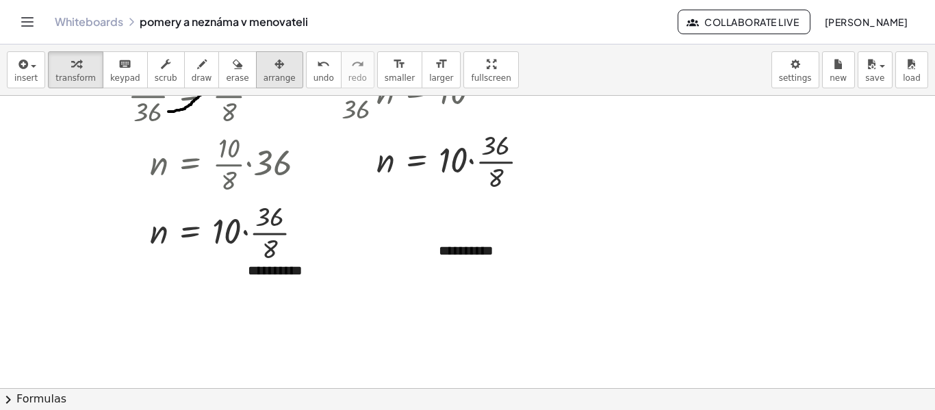
click at [266, 73] on span "arrange" at bounding box center [279, 78] width 32 height 10
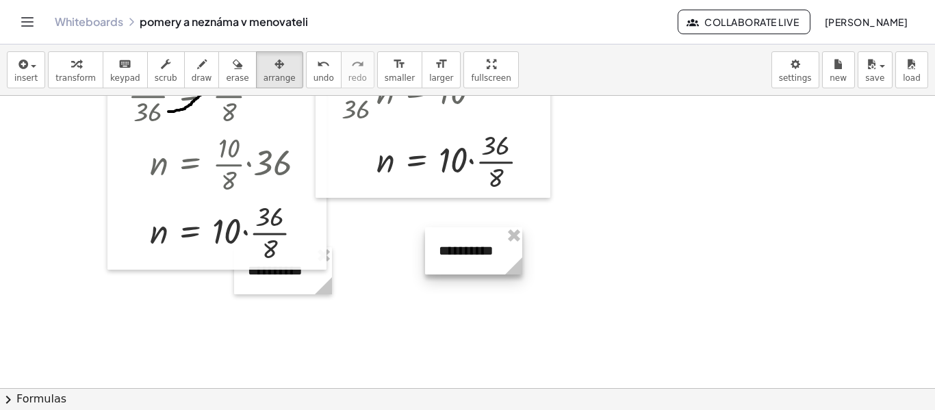
drag, startPoint x: 627, startPoint y: 272, endPoint x: 519, endPoint y: 277, distance: 108.2
click at [519, 277] on g at bounding box center [516, 269] width 24 height 24
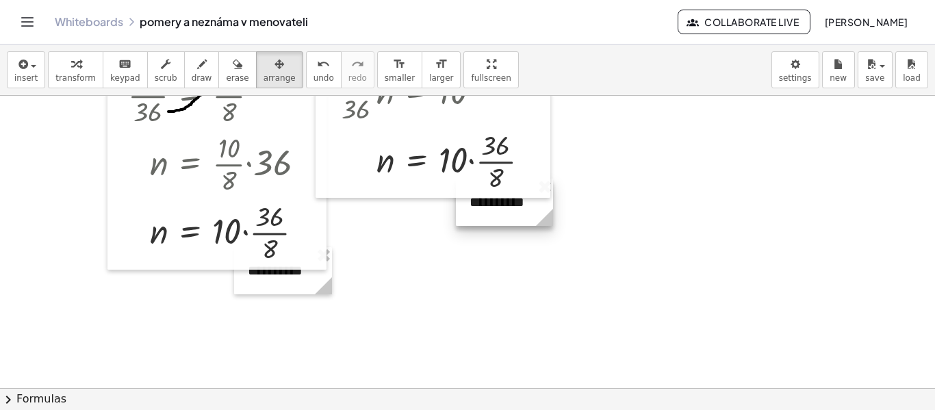
drag, startPoint x: 474, startPoint y: 266, endPoint x: 505, endPoint y: 217, distance: 57.5
click at [505, 217] on div at bounding box center [504, 202] width 97 height 47
click at [80, 76] on span "transform" at bounding box center [75, 78] width 40 height 10
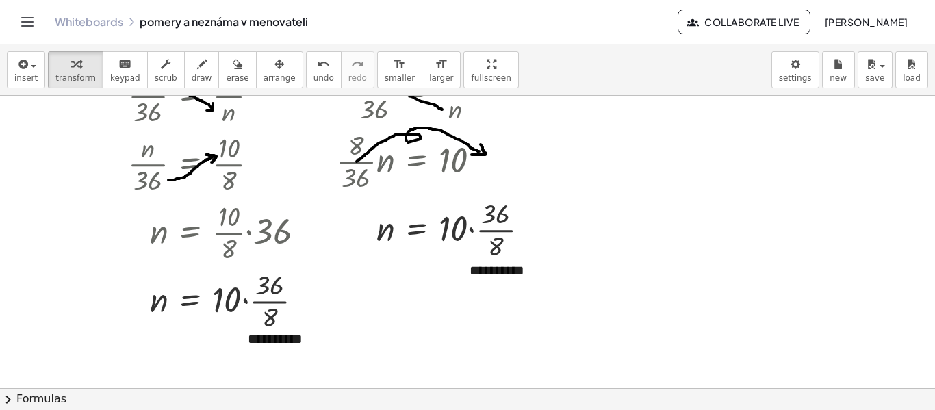
scroll to position [0, 0]
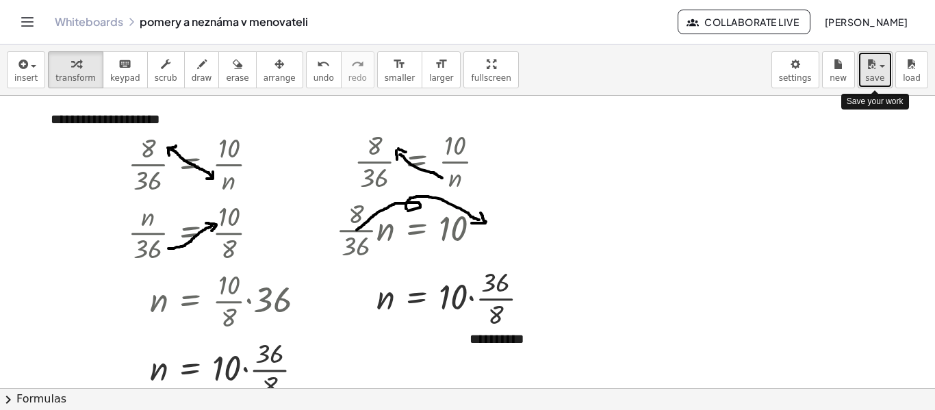
click at [869, 73] on span "save" at bounding box center [874, 78] width 19 height 10
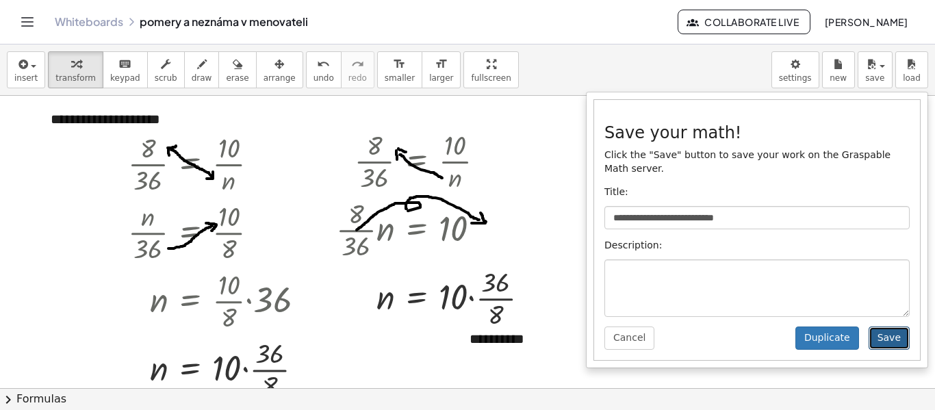
click at [893, 326] on button "Save" at bounding box center [888, 337] width 41 height 23
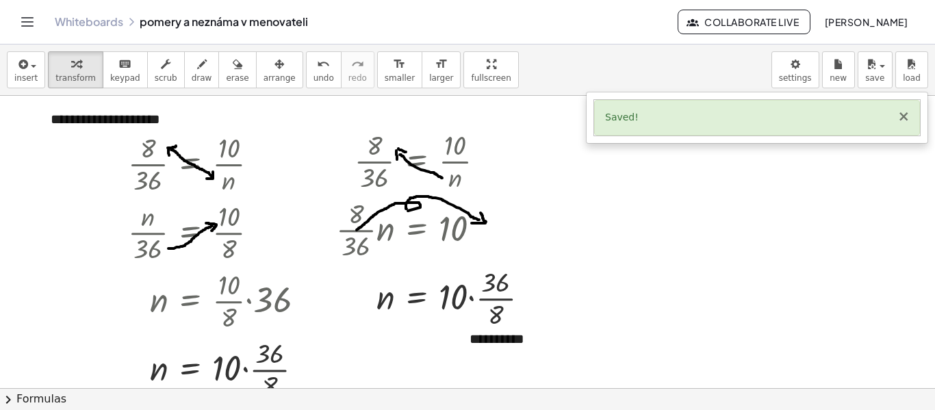
click at [901, 118] on button "×" at bounding box center [903, 116] width 12 height 14
